Goal: Check status

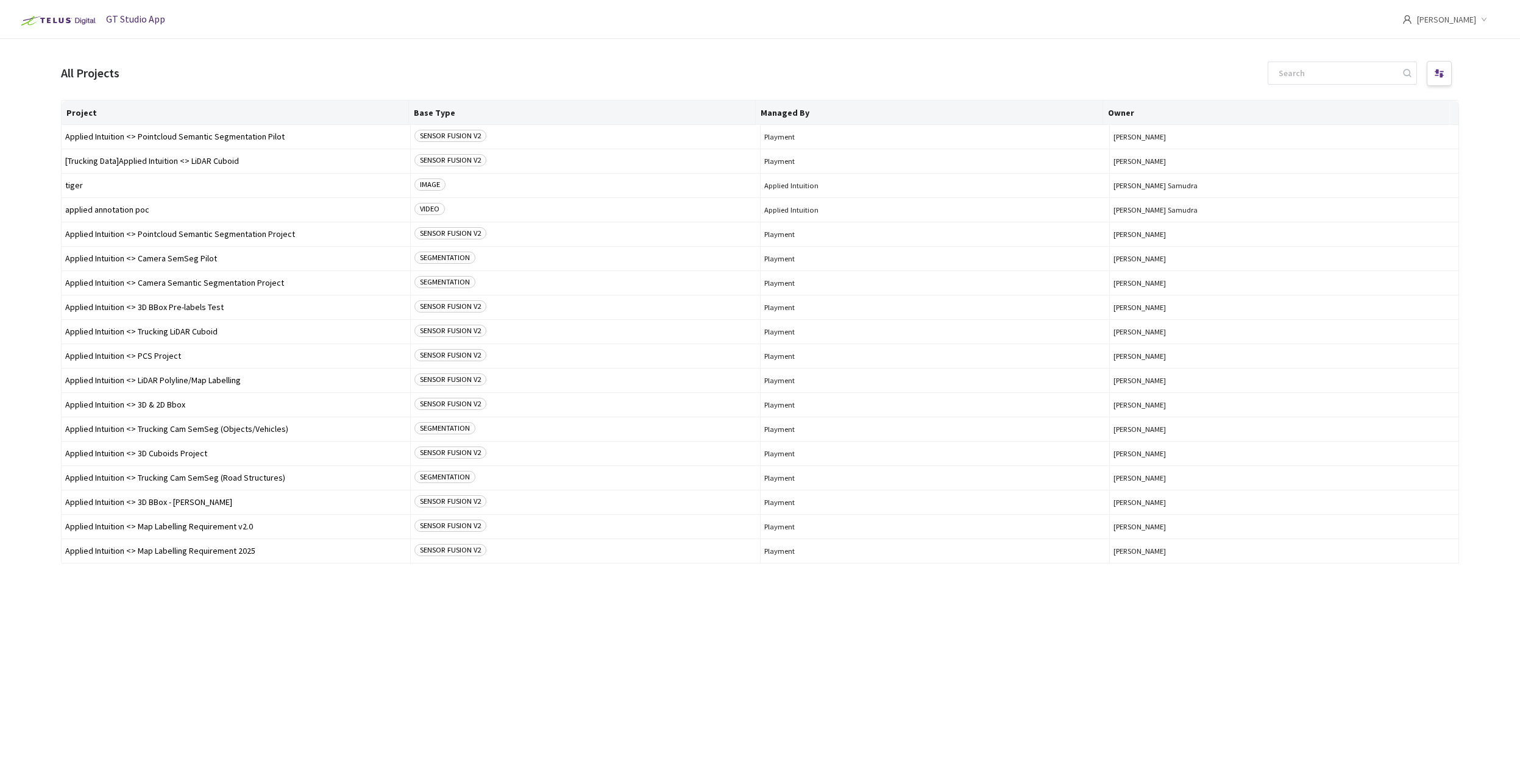
click at [434, 697] on div "Project Base Type Managed By Owner Applied Intuition <> Pointcloud Semantic Seg…" at bounding box center [760, 431] width 1398 height 662
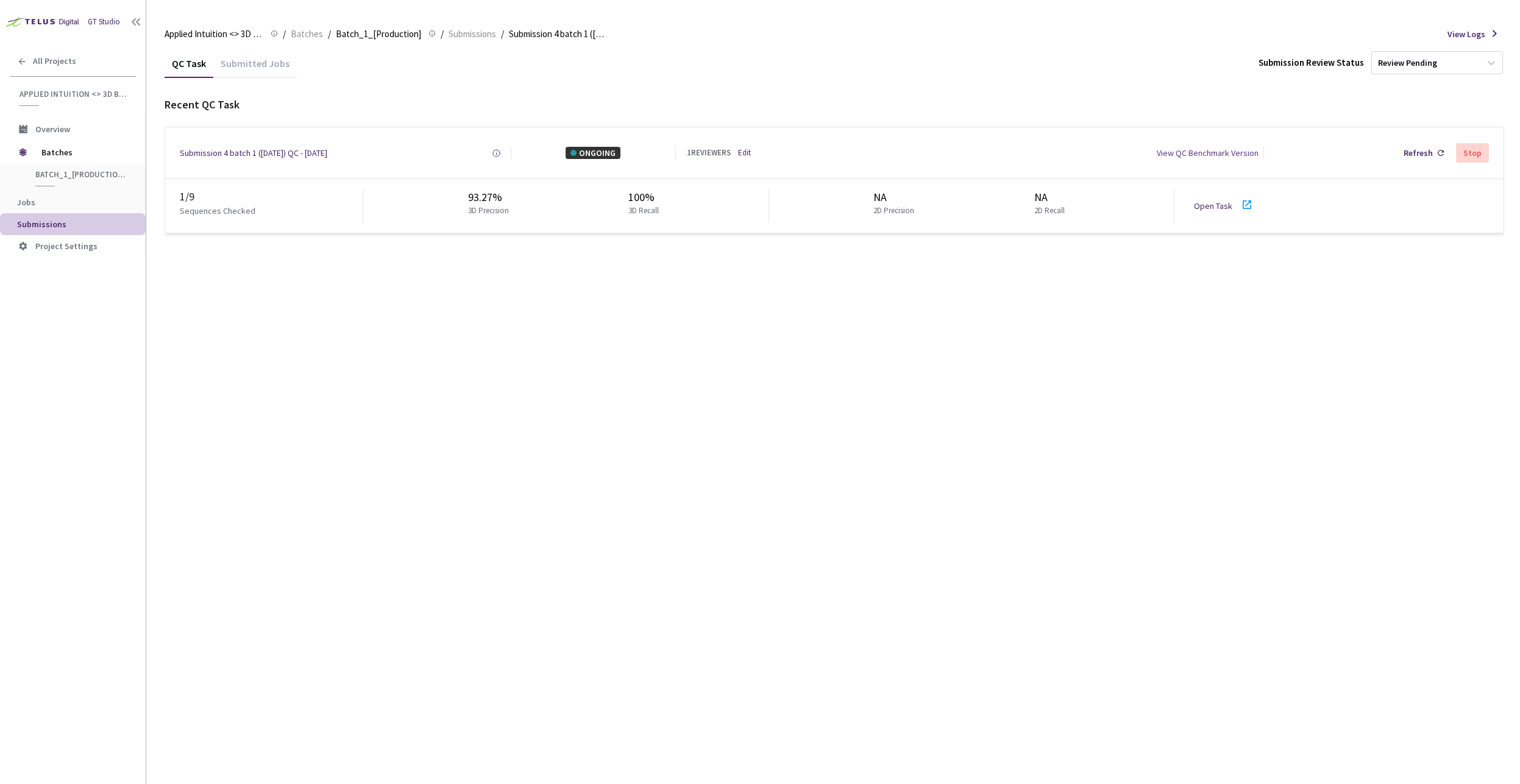
click at [1077, 338] on div "QC Task Submitted Jobs Submission Review Status Review Pending Recent QC Task S…" at bounding box center [834, 417] width 1340 height 736
click at [1078, 74] on div "QC Task Submitted Jobs Submission Review Status Review Pending" at bounding box center [834, 63] width 1340 height 29
click at [946, 356] on div "QC Task Submitted Jobs Submission Review Status Review Pending Recent QC Task S…" at bounding box center [834, 417] width 1340 height 736
click at [1148, 350] on div "QC Task Submitted Jobs Submission Review Status Review Pending Recent QC Task S…" at bounding box center [834, 417] width 1340 height 736
click at [1244, 203] on icon at bounding box center [1247, 204] width 15 height 15
